Goal: Transaction & Acquisition: Download file/media

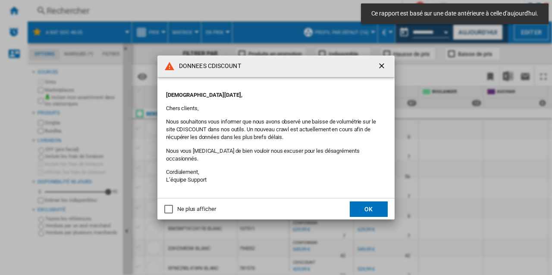
click at [372, 205] on button "OK" at bounding box center [369, 210] width 38 height 16
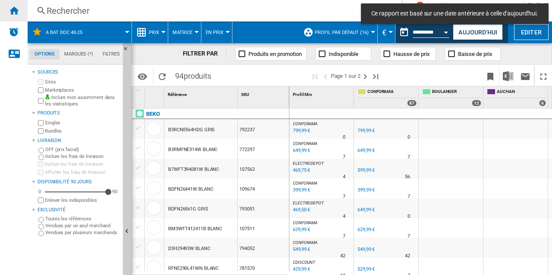
click at [16, 11] on ng-md-icon "Accueil" at bounding box center [14, 10] width 10 height 10
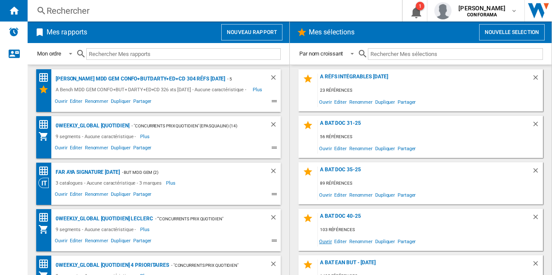
click at [327, 241] on span "Ouvrir" at bounding box center [325, 242] width 15 height 12
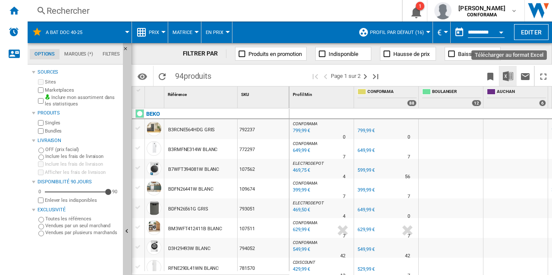
click at [510, 75] on img "Télécharger au format Excel" at bounding box center [508, 76] width 10 height 10
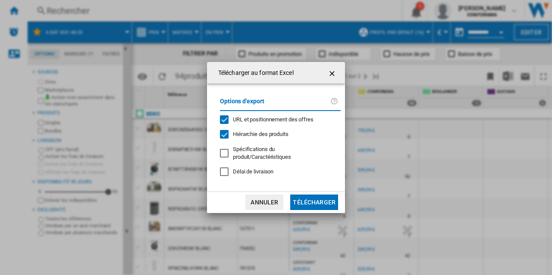
click at [325, 199] on button "Télécharger" at bounding box center [314, 203] width 48 height 16
